Goal: Information Seeking & Learning: Learn about a topic

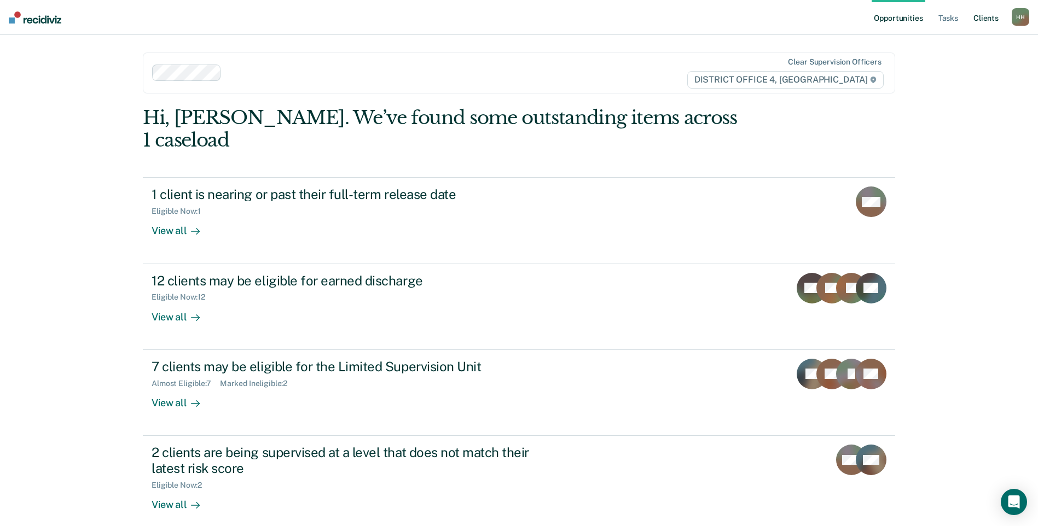
click at [986, 15] on link "Client s" at bounding box center [986, 17] width 30 height 35
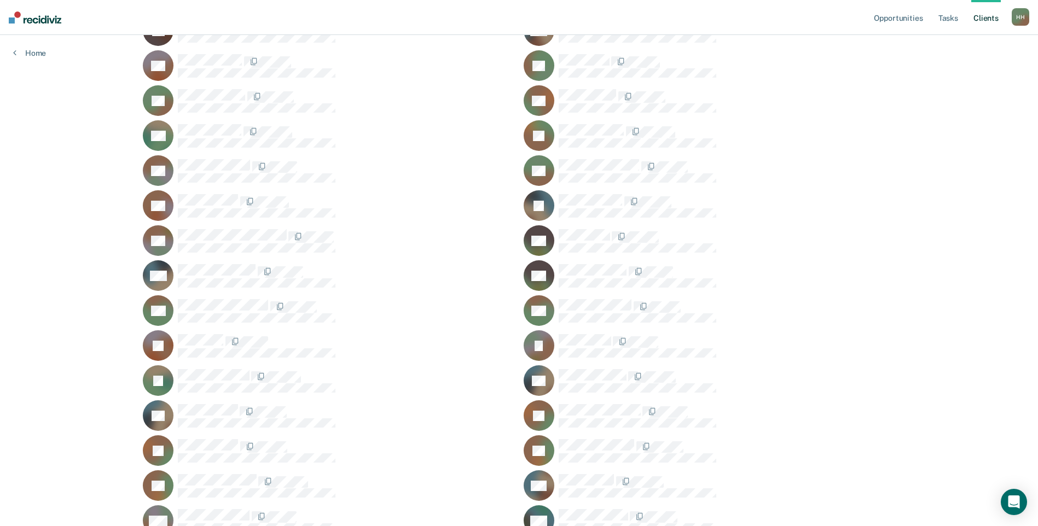
scroll to position [219, 0]
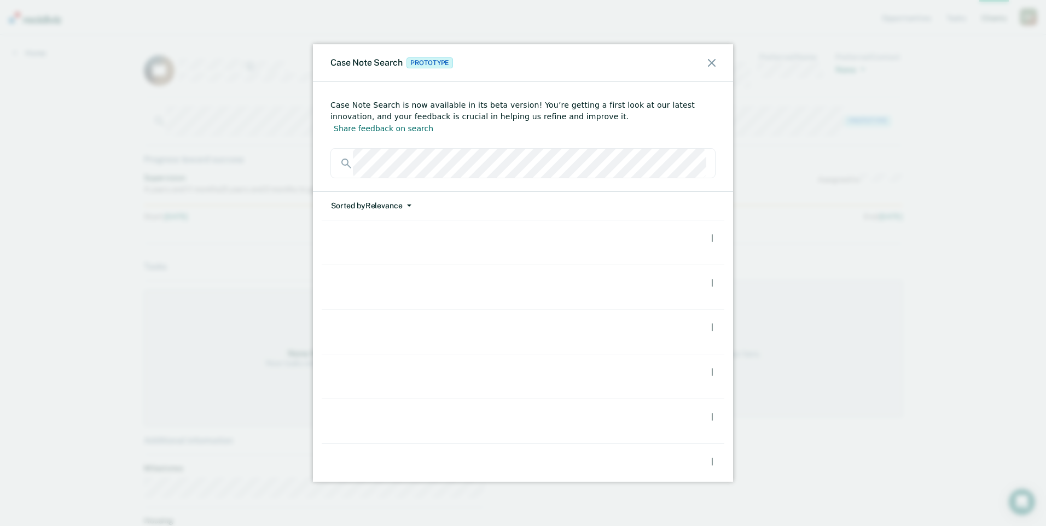
click at [397, 196] on button "Sorted by Relevance" at bounding box center [370, 206] width 81 height 28
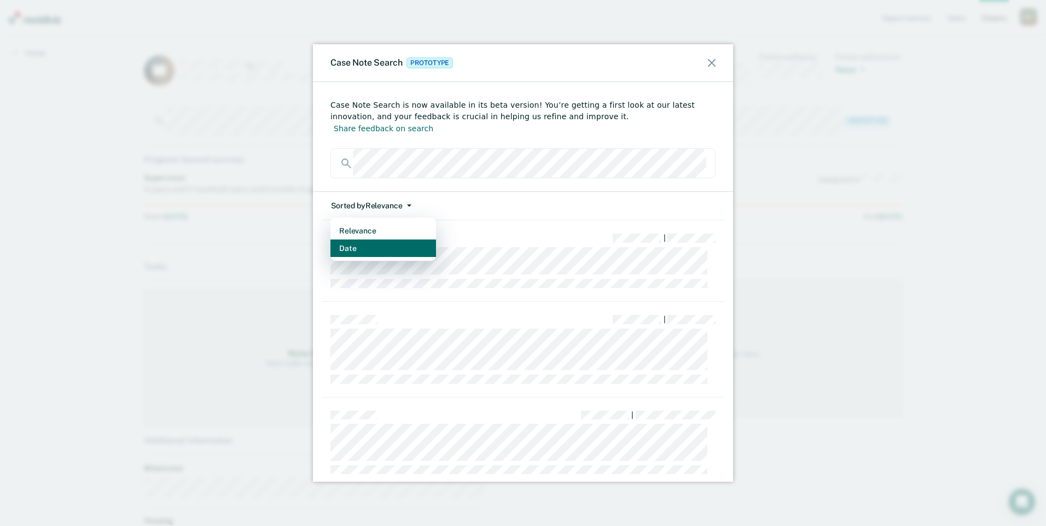
click at [388, 240] on button "Date" at bounding box center [383, 249] width 106 height 18
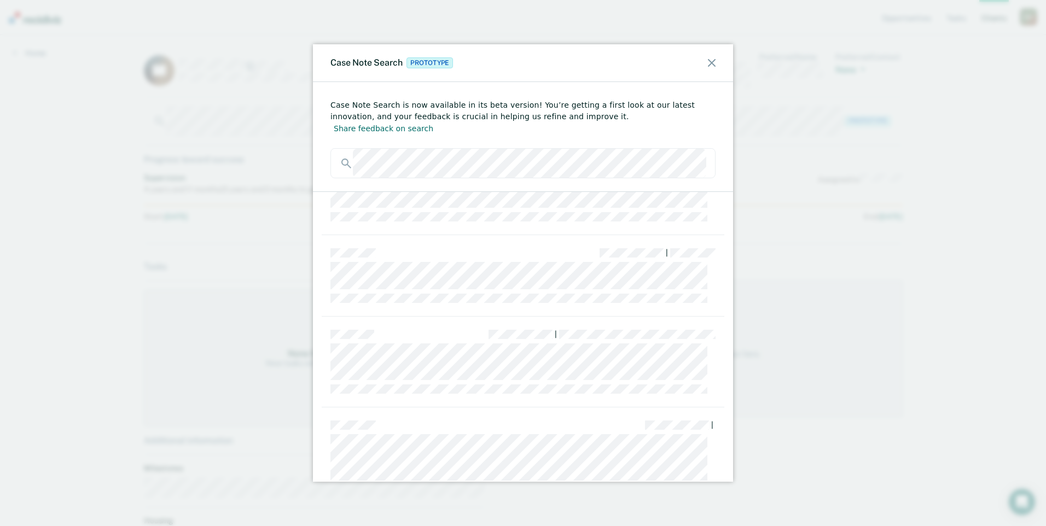
scroll to position [219, 0]
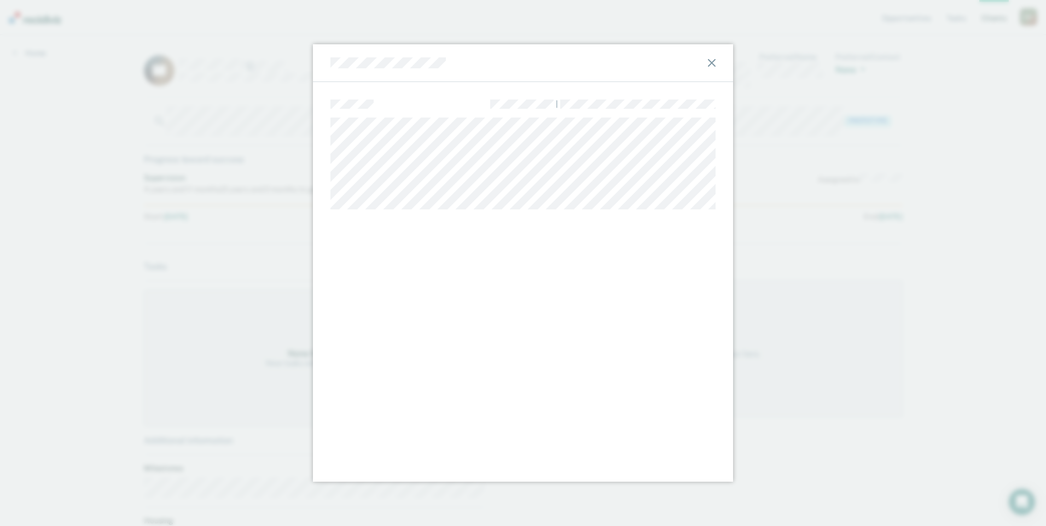
click at [714, 60] on icon at bounding box center [712, 63] width 8 height 8
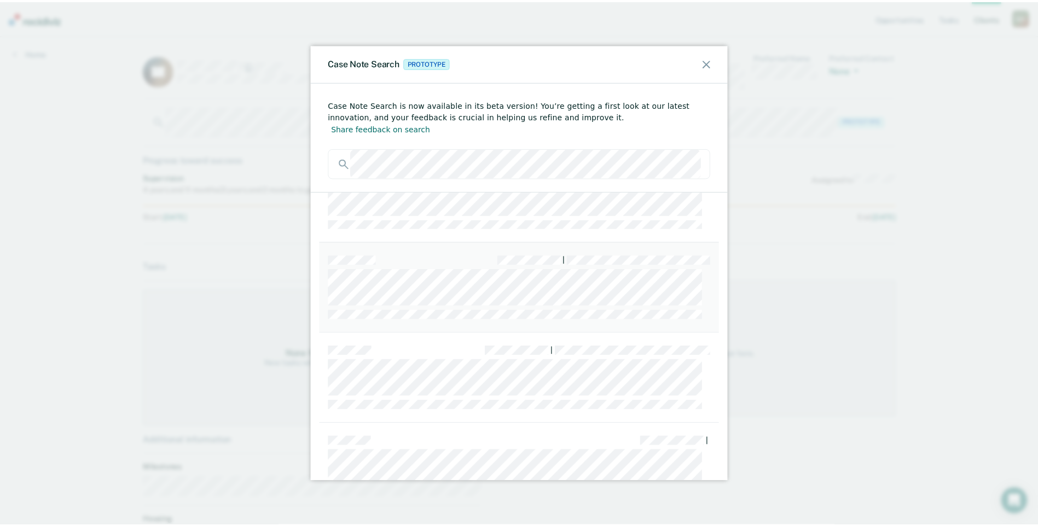
scroll to position [109, 0]
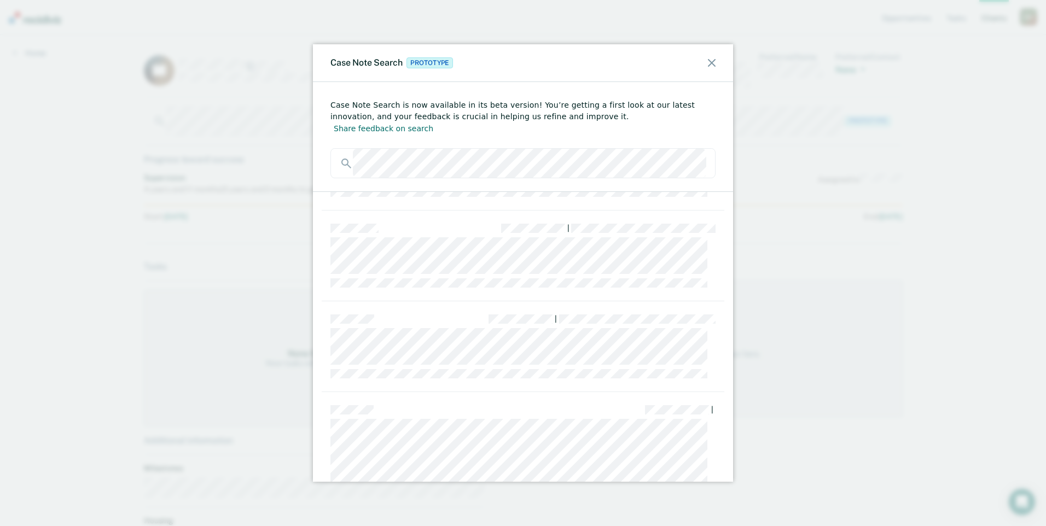
click at [715, 63] on icon at bounding box center [712, 63] width 8 height 8
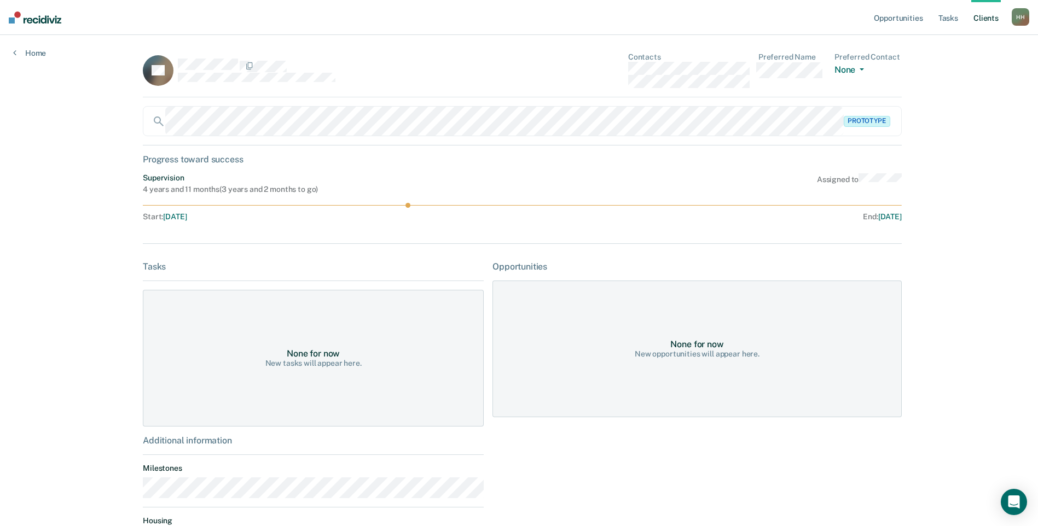
click at [25, 47] on div "Home" at bounding box center [29, 46] width 59 height 23
click at [31, 57] on link "Home" at bounding box center [29, 53] width 33 height 10
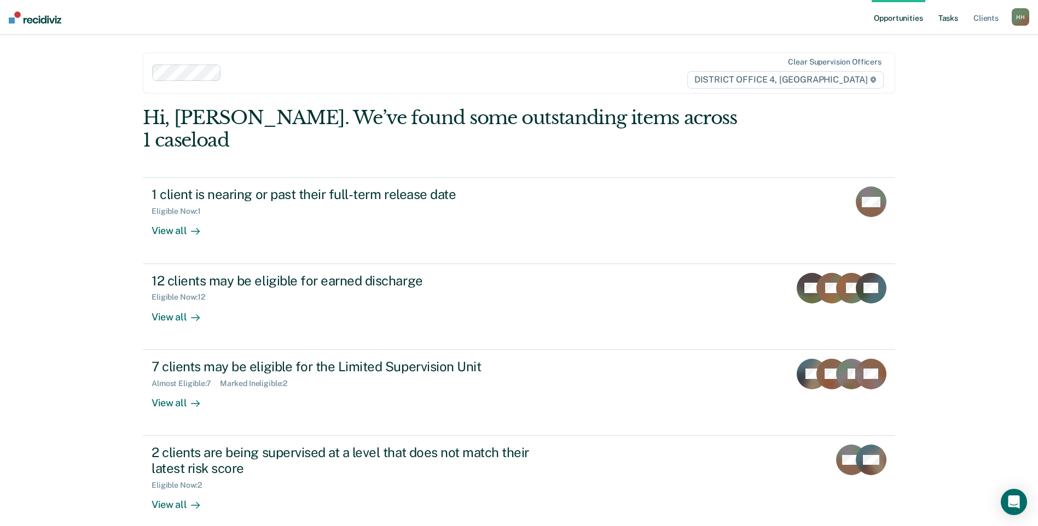
click at [954, 22] on link "Tasks" at bounding box center [948, 17] width 24 height 35
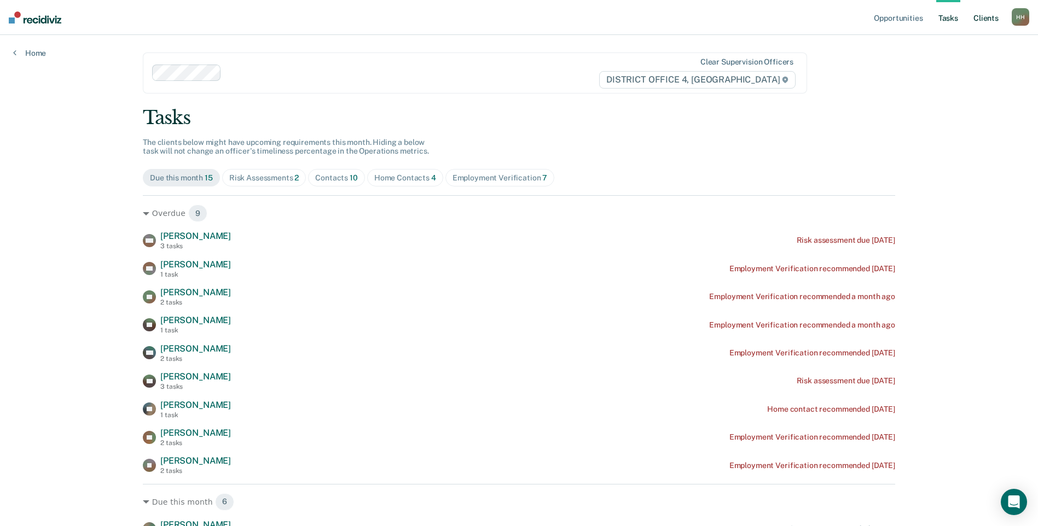
click at [989, 18] on link "Client s" at bounding box center [986, 17] width 30 height 35
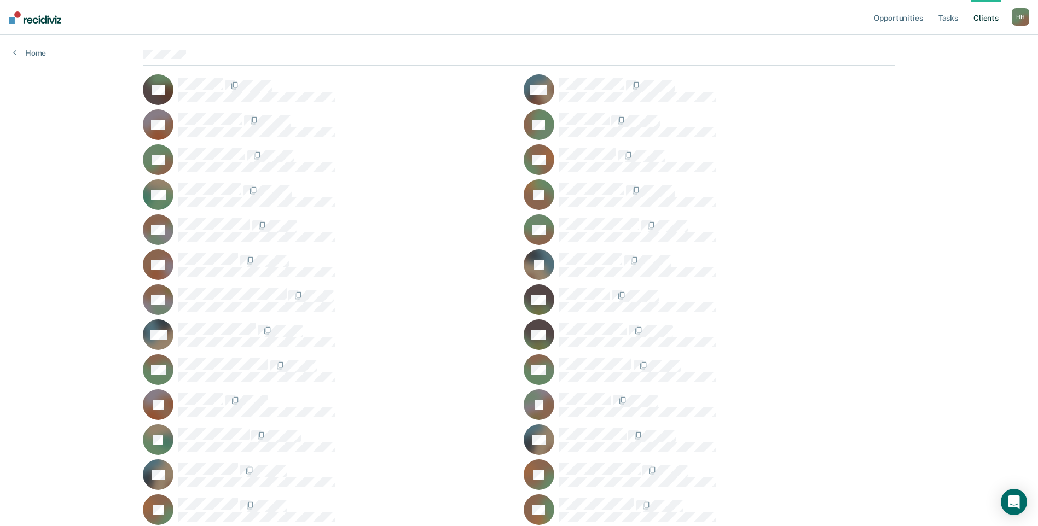
scroll to position [109, 0]
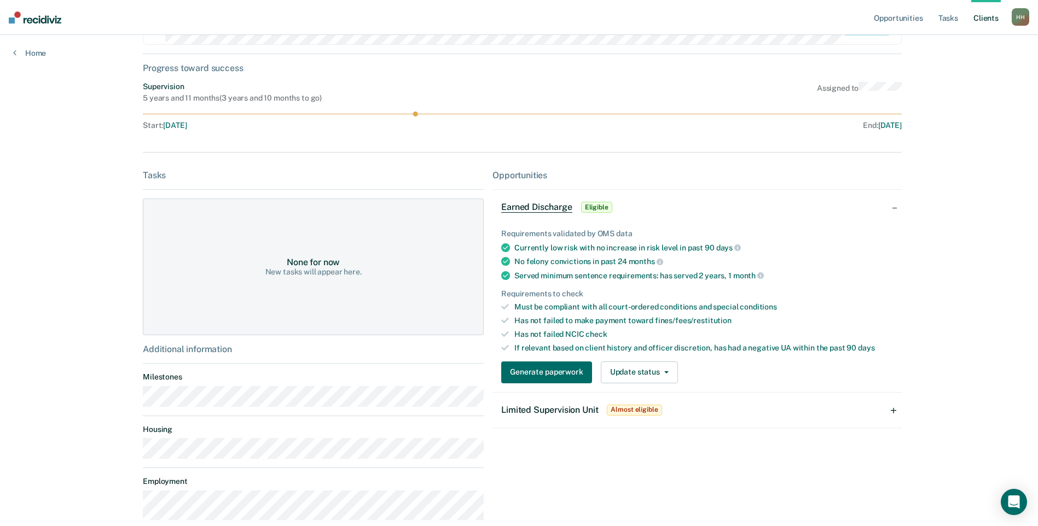
scroll to position [151, 0]
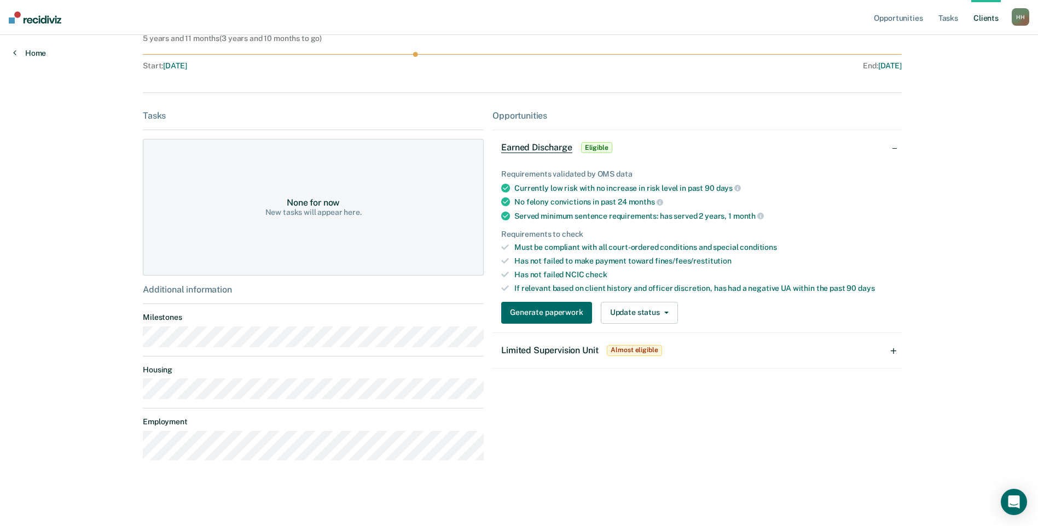
click at [28, 51] on link "Home" at bounding box center [29, 53] width 33 height 10
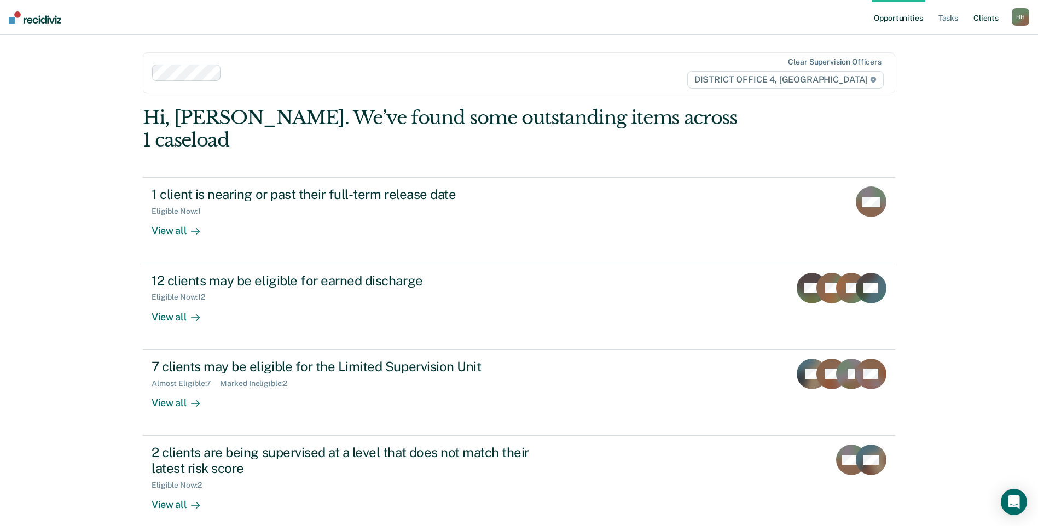
click at [994, 19] on link "Client s" at bounding box center [986, 17] width 30 height 35
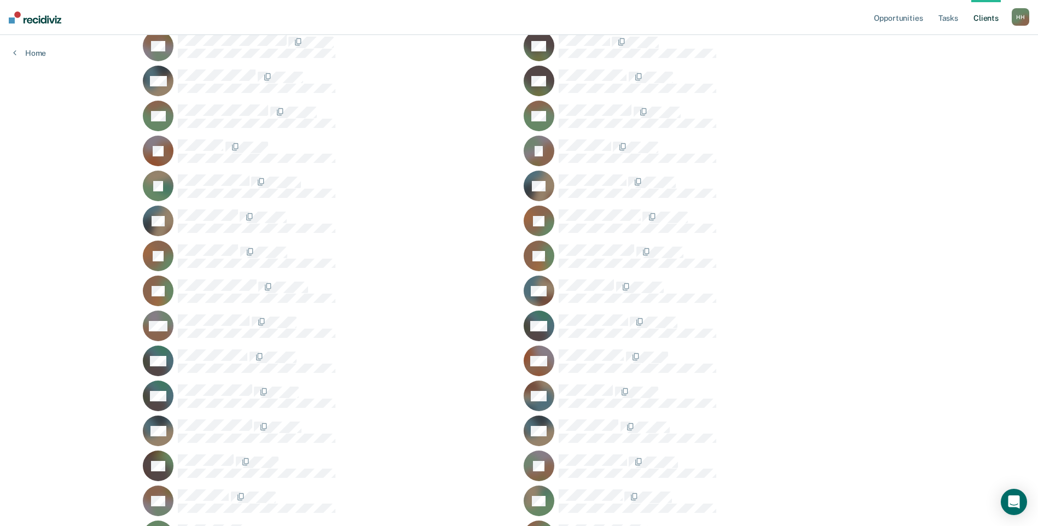
scroll to position [383, 0]
